Goal: Task Accomplishment & Management: Manage account settings

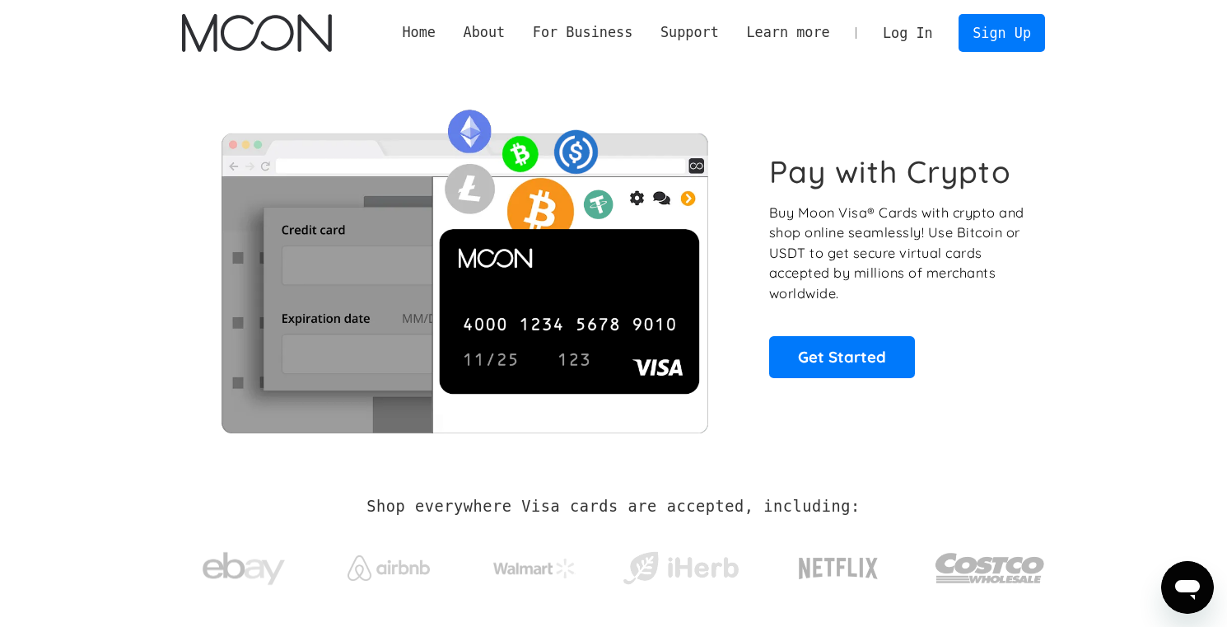
click at [922, 20] on link "Log In" at bounding box center [907, 33] width 77 height 36
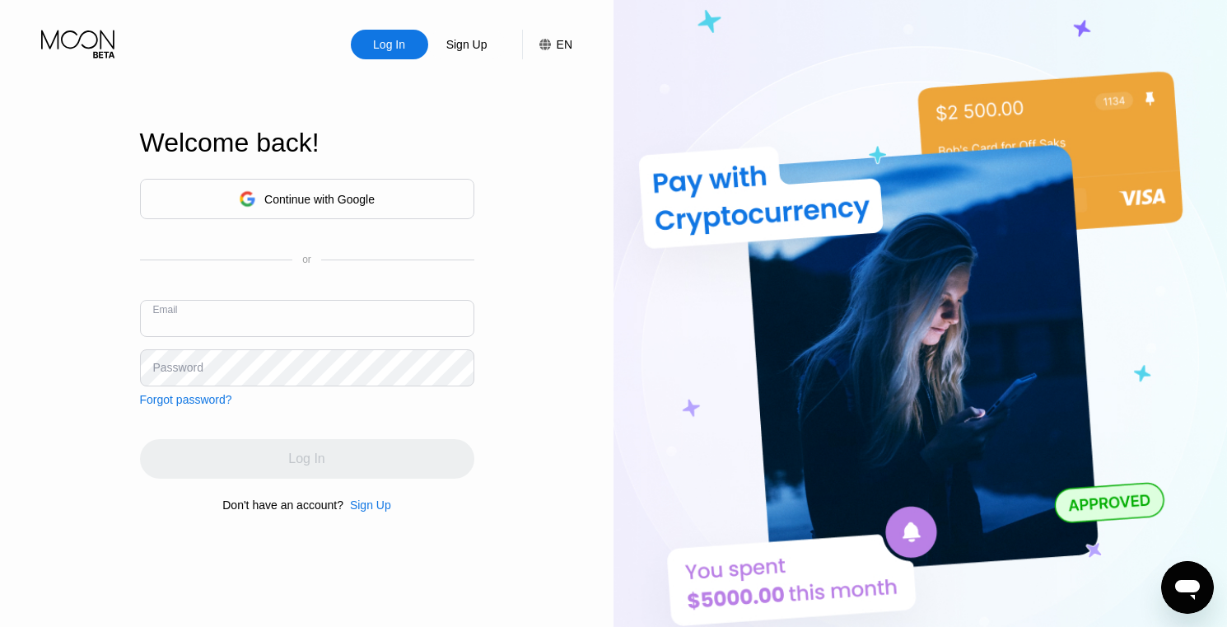
click at [460, 326] on input "text" at bounding box center [307, 318] width 334 height 37
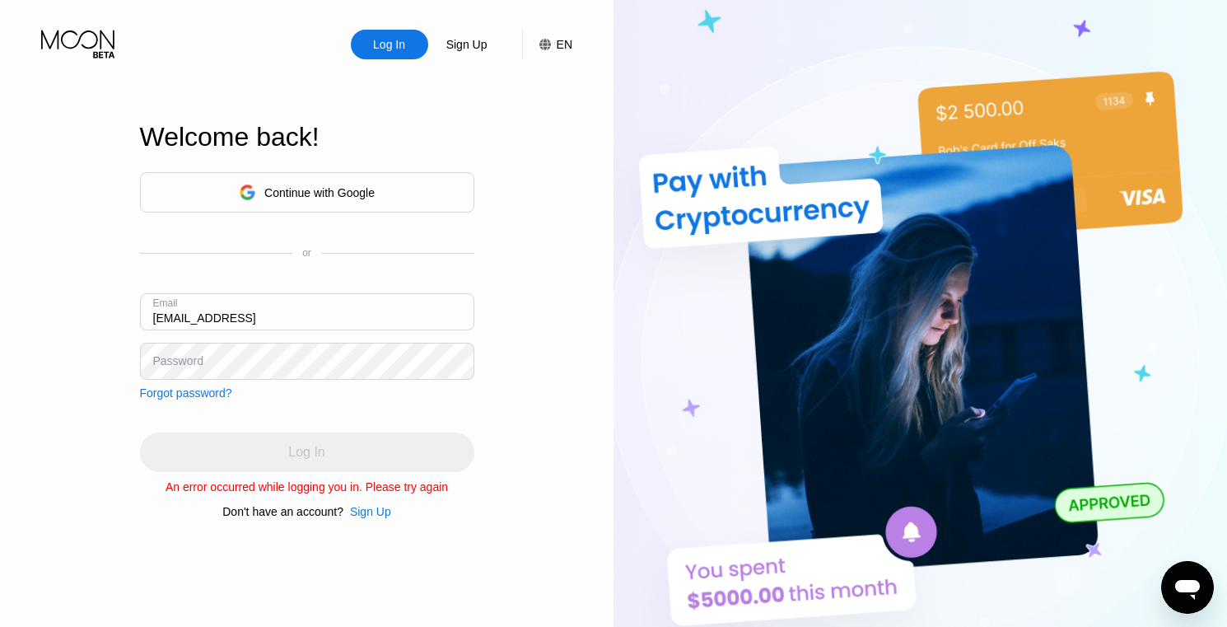
click at [387, 322] on input "merek293@gmail.xom" at bounding box center [307, 311] width 334 height 37
type input "merek293@gmail.com"
click at [325, 336] on div "Email merek293@gmail.com" at bounding box center [307, 317] width 334 height 49
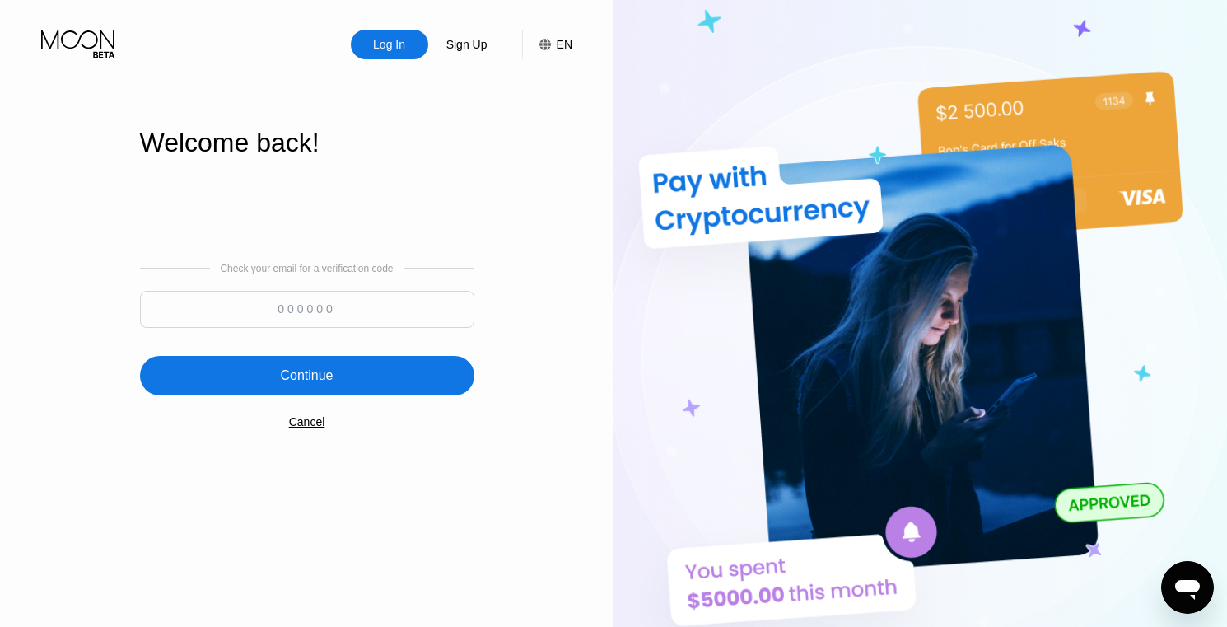
click at [236, 304] on input at bounding box center [307, 309] width 334 height 37
type input "609908"
click at [274, 357] on div "Continue" at bounding box center [307, 376] width 334 height 40
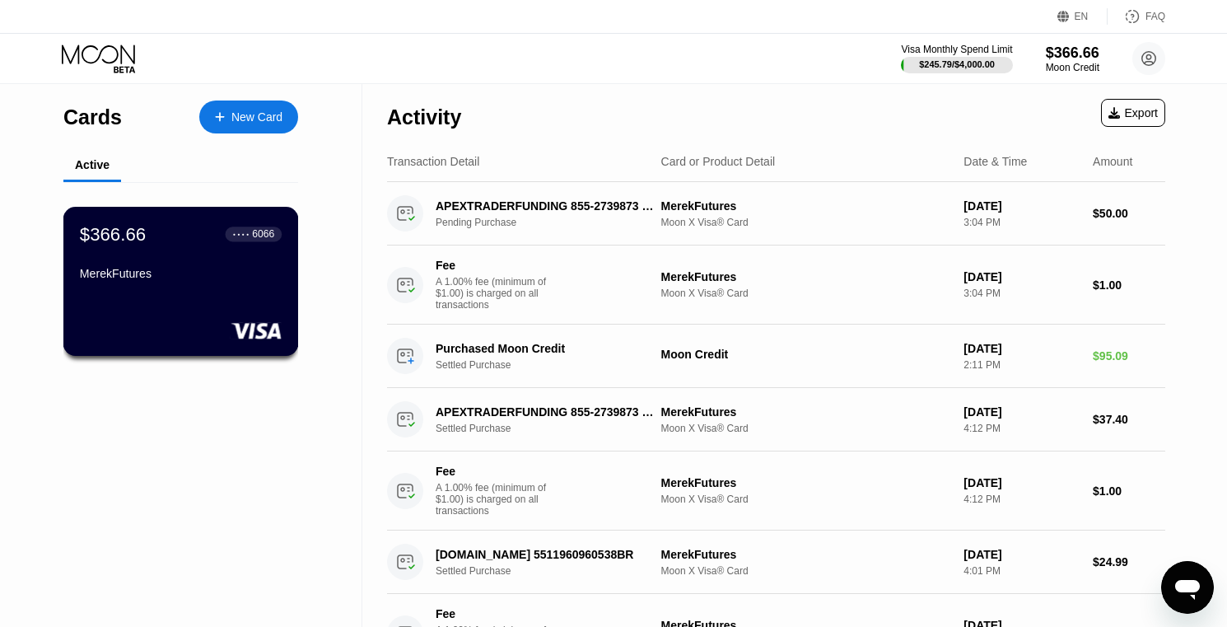
click at [189, 238] on div "$366.66 ● ● ● ● 6066" at bounding box center [181, 233] width 202 height 21
